Goal: Book appointment/travel/reservation

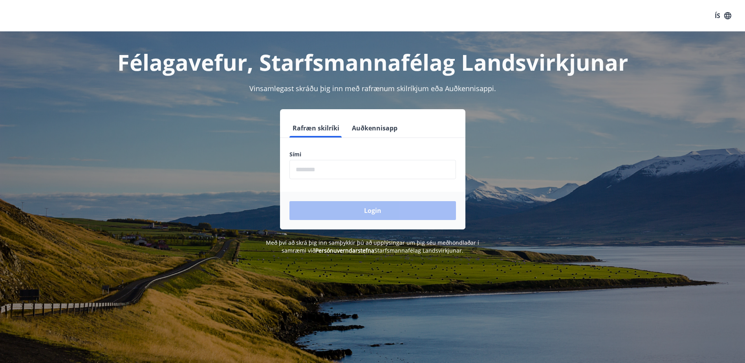
click at [390, 165] on input "phone" at bounding box center [372, 169] width 166 height 19
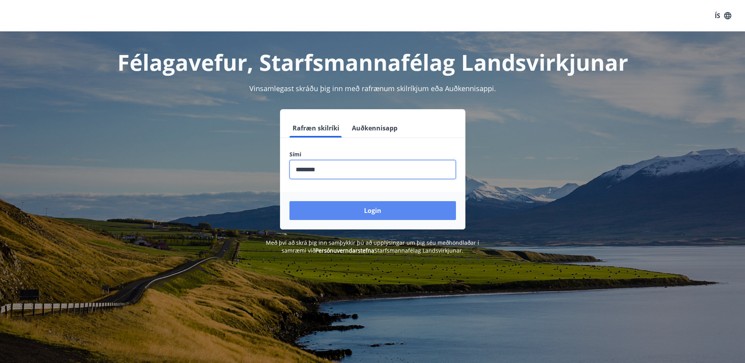
type input "********"
click at [384, 214] on button "Login" at bounding box center [372, 210] width 166 height 19
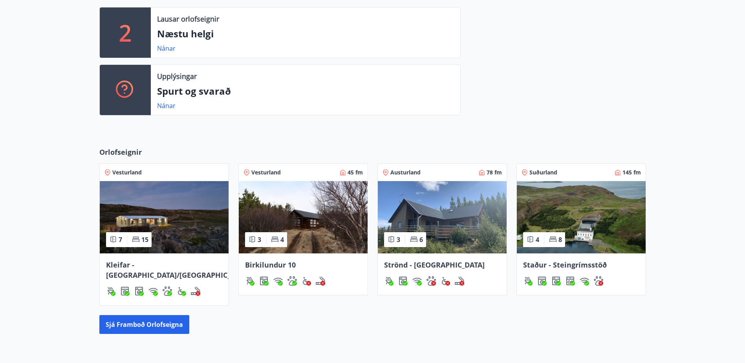
scroll to position [236, 0]
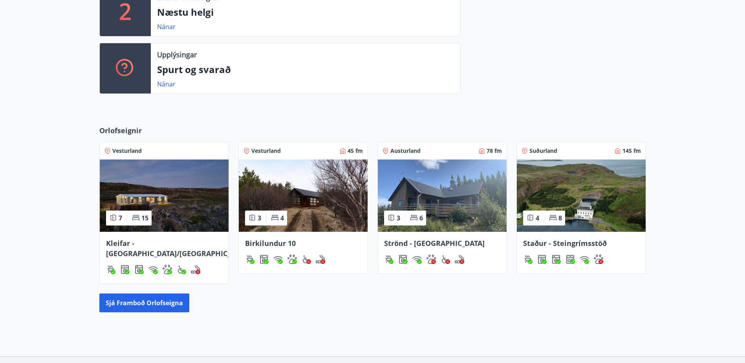
click at [184, 241] on span "Kleifar - [GEOGRAPHIC_DATA]/[GEOGRAPHIC_DATA]" at bounding box center [178, 248] width 144 height 20
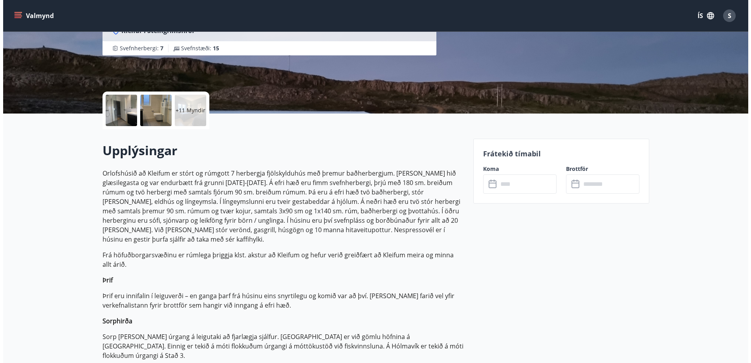
scroll to position [39, 0]
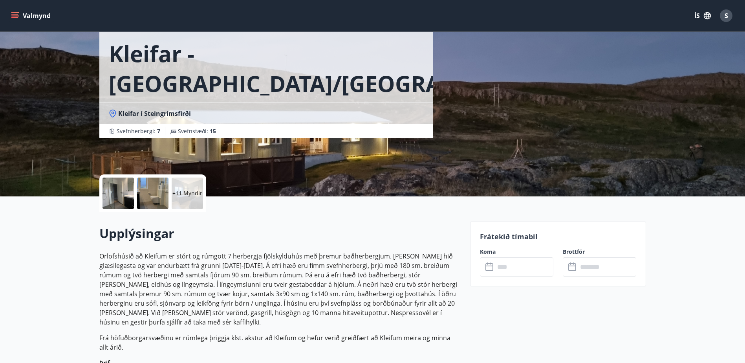
click at [184, 194] on p "+11 Myndir" at bounding box center [187, 193] width 30 height 8
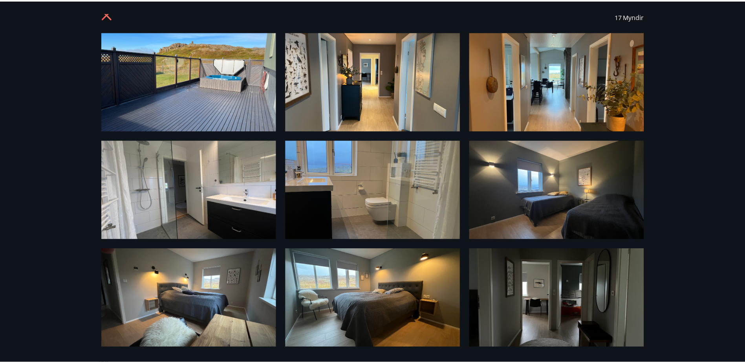
scroll to position [0, 0]
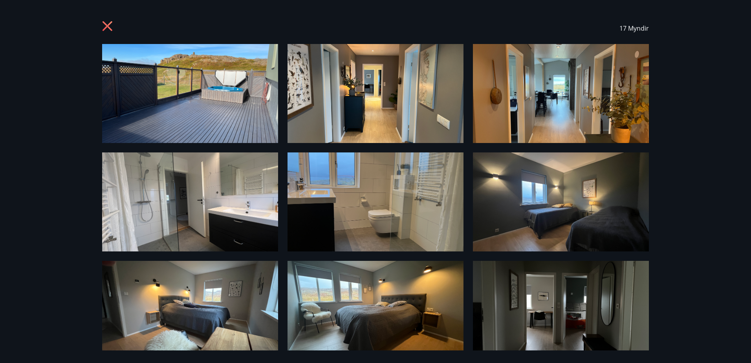
click at [230, 79] on img at bounding box center [190, 93] width 176 height 99
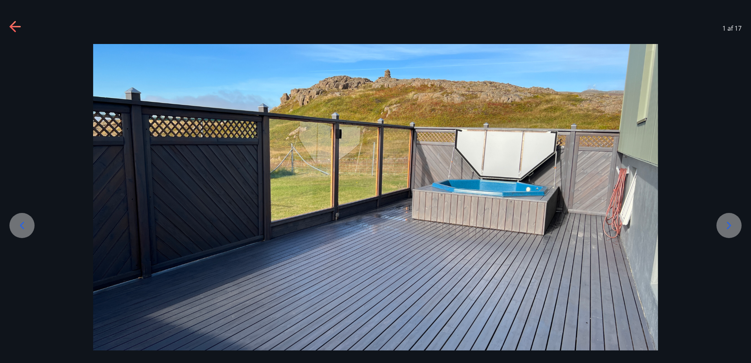
click at [728, 228] on icon at bounding box center [729, 225] width 4 height 7
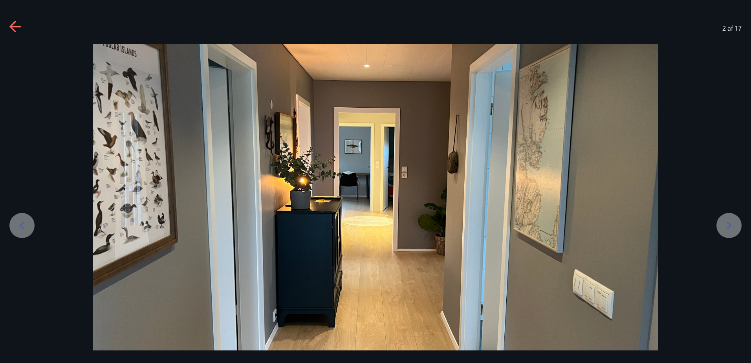
click at [728, 228] on icon at bounding box center [729, 225] width 4 height 7
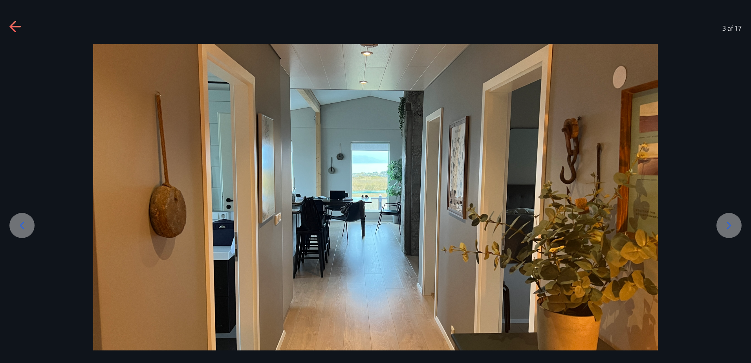
click at [728, 228] on icon at bounding box center [729, 225] width 4 height 7
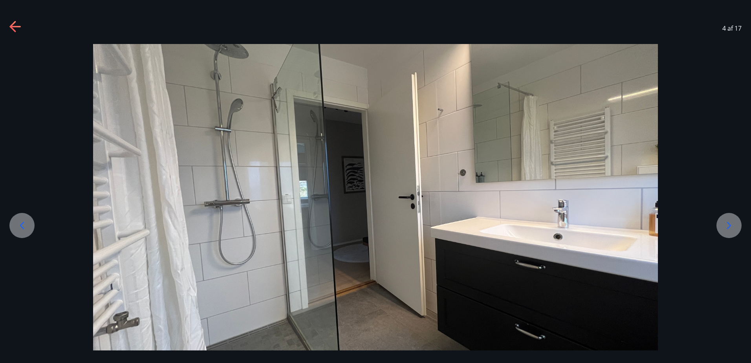
click at [728, 228] on icon at bounding box center [729, 225] width 4 height 7
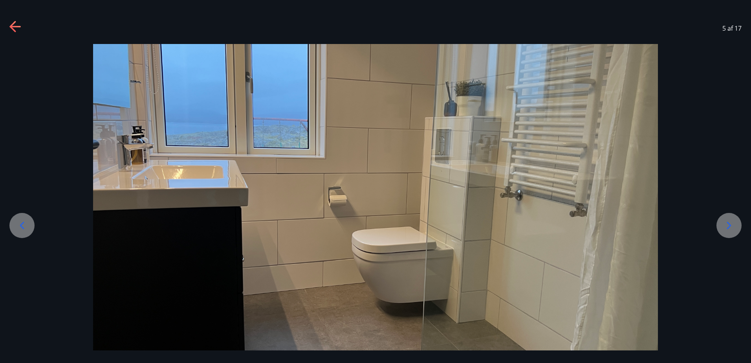
click at [728, 228] on icon at bounding box center [729, 225] width 4 height 7
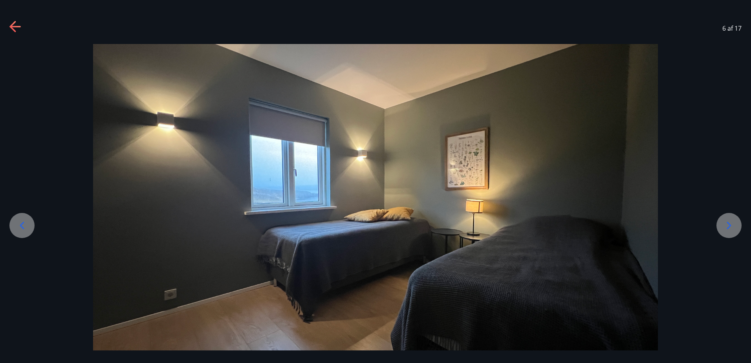
click at [728, 228] on icon at bounding box center [729, 225] width 4 height 7
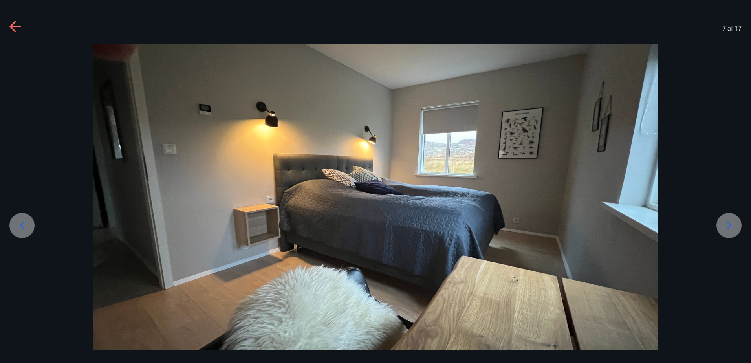
click at [728, 228] on icon at bounding box center [729, 225] width 4 height 7
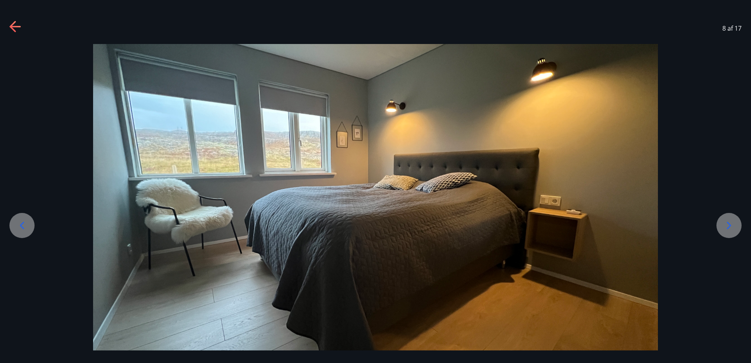
click at [728, 228] on icon at bounding box center [729, 225] width 4 height 7
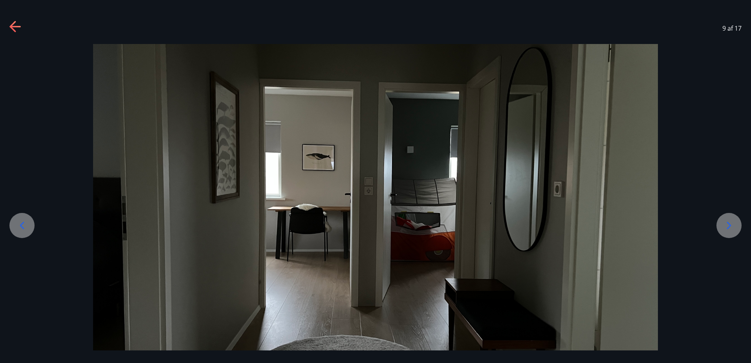
click at [728, 228] on icon at bounding box center [729, 225] width 4 height 7
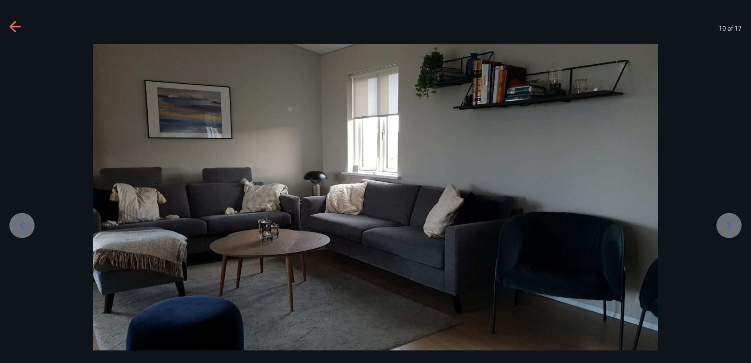
click at [728, 228] on icon at bounding box center [729, 225] width 4 height 7
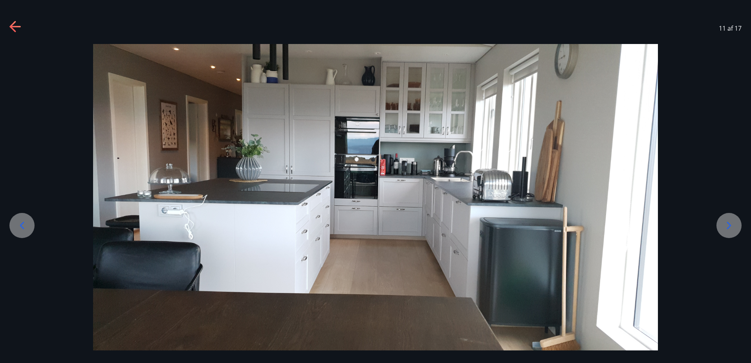
click at [728, 228] on icon at bounding box center [729, 225] width 4 height 7
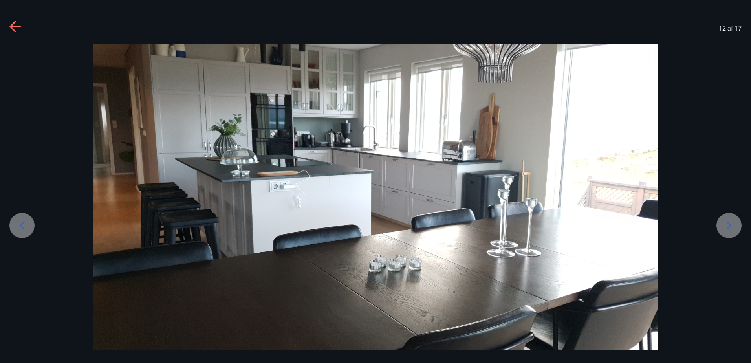
click at [728, 228] on icon at bounding box center [729, 225] width 4 height 7
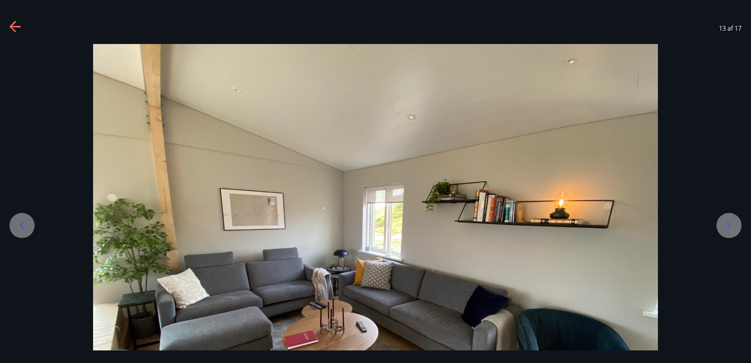
click at [728, 228] on icon at bounding box center [729, 225] width 4 height 7
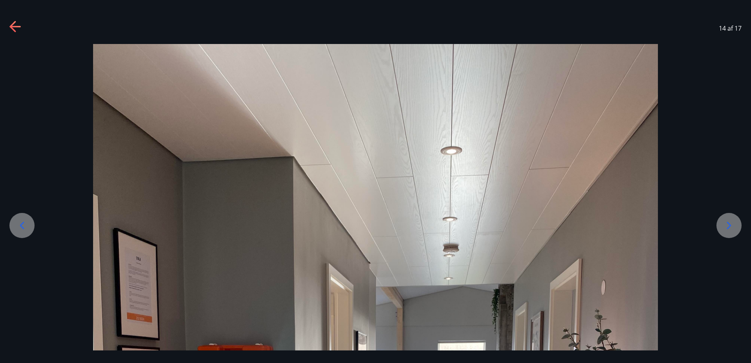
click at [728, 228] on icon at bounding box center [729, 225] width 4 height 7
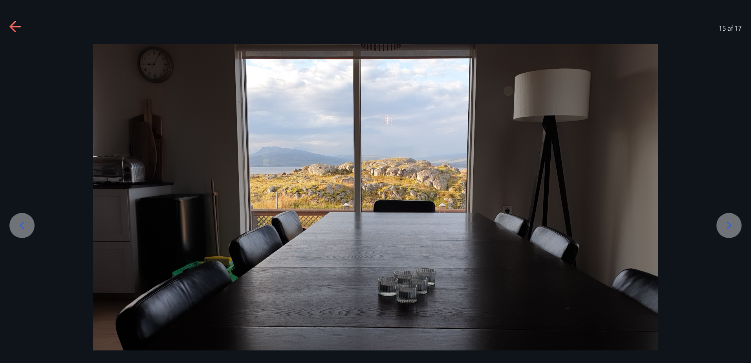
click at [728, 228] on icon at bounding box center [729, 225] width 4 height 7
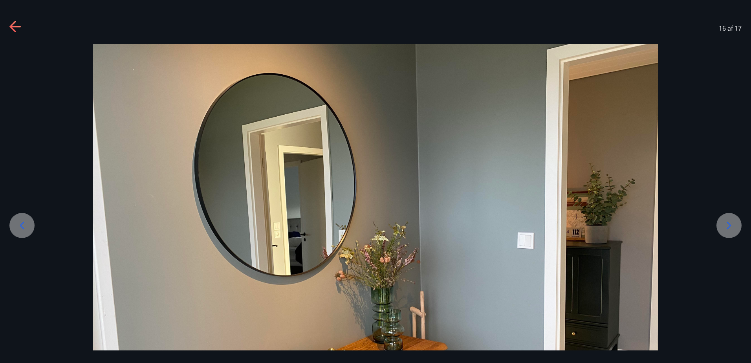
click at [728, 228] on icon at bounding box center [729, 225] width 4 height 7
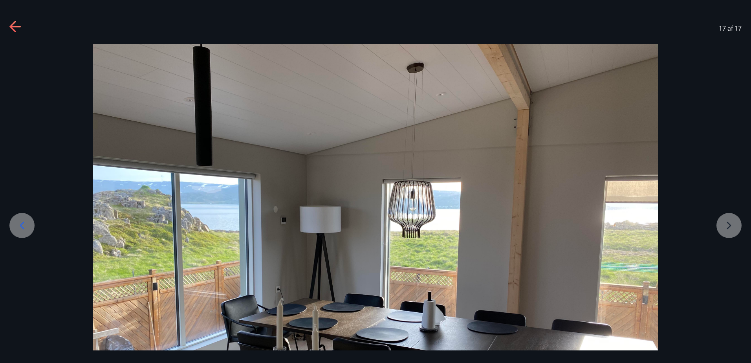
click at [728, 228] on div at bounding box center [375, 256] width 751 height 424
click at [22, 25] on icon at bounding box center [15, 27] width 13 height 13
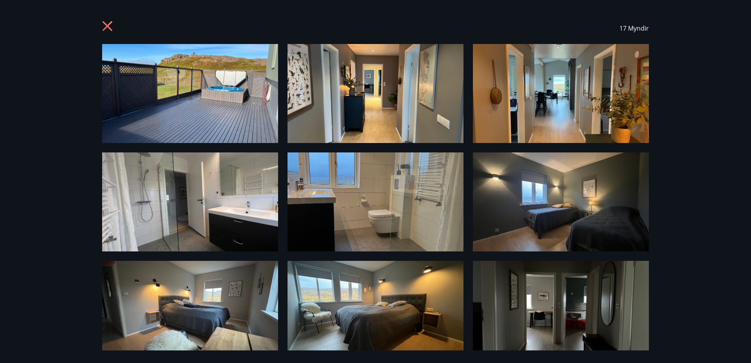
click at [108, 27] on icon at bounding box center [108, 27] width 13 height 13
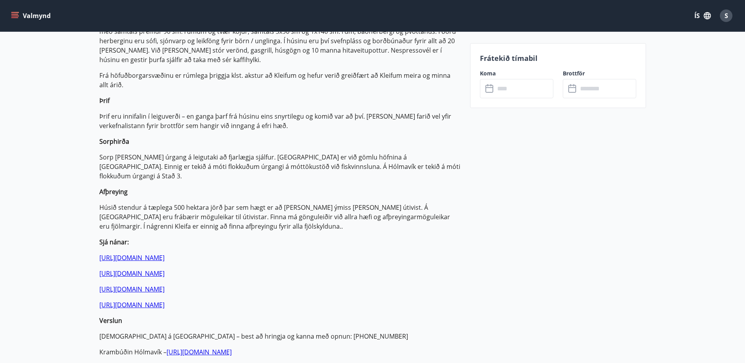
scroll to position [196, 0]
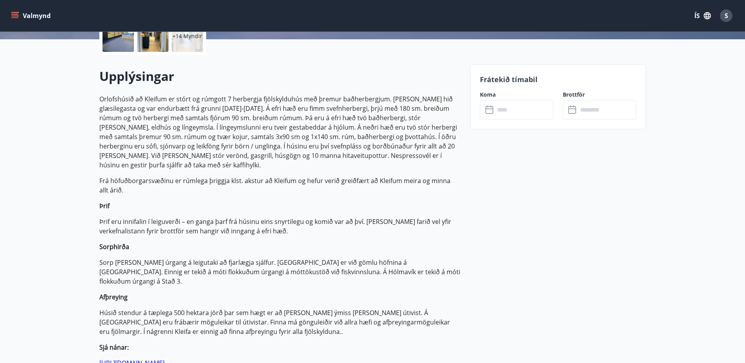
click at [492, 111] on icon at bounding box center [489, 109] width 9 height 9
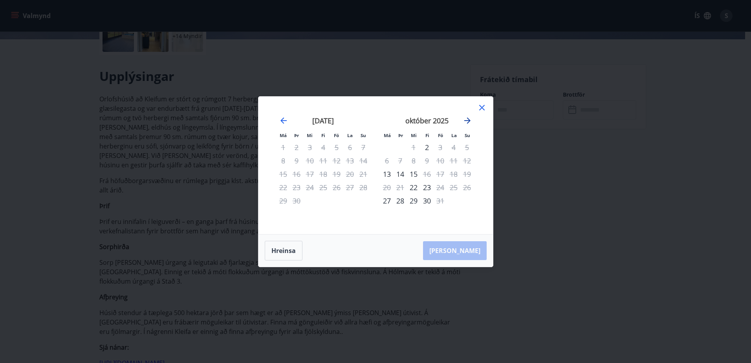
click at [470, 121] on icon "Move forward to switch to the next month." at bounding box center [467, 120] width 6 height 6
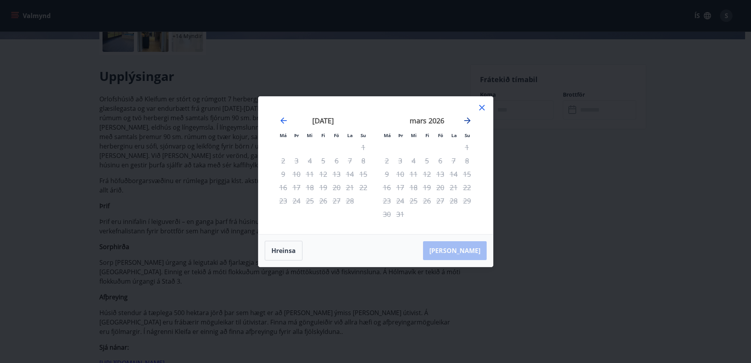
click at [470, 121] on icon "Move forward to switch to the next month." at bounding box center [467, 120] width 6 height 6
click at [280, 116] on icon "Move backward to switch to the previous month." at bounding box center [283, 120] width 9 height 9
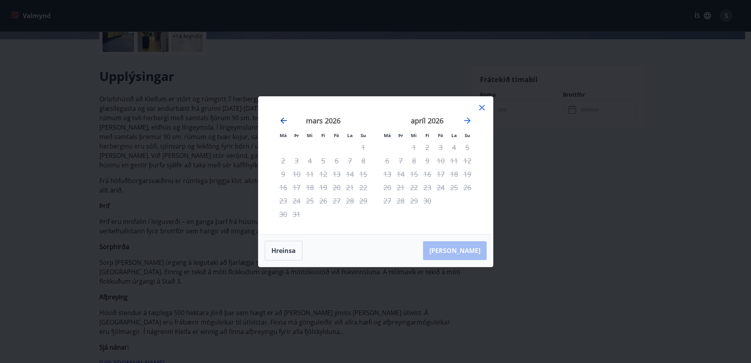
click at [280, 116] on icon "Move backward to switch to the previous month." at bounding box center [283, 120] width 9 height 9
click at [485, 110] on icon at bounding box center [481, 107] width 9 height 9
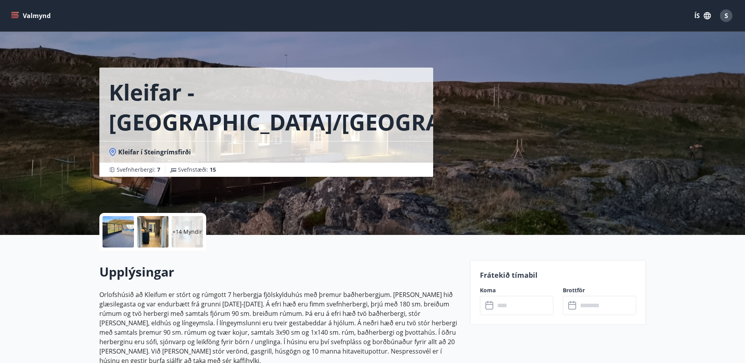
scroll to position [0, 0]
